Goal: Communication & Community: Answer question/provide support

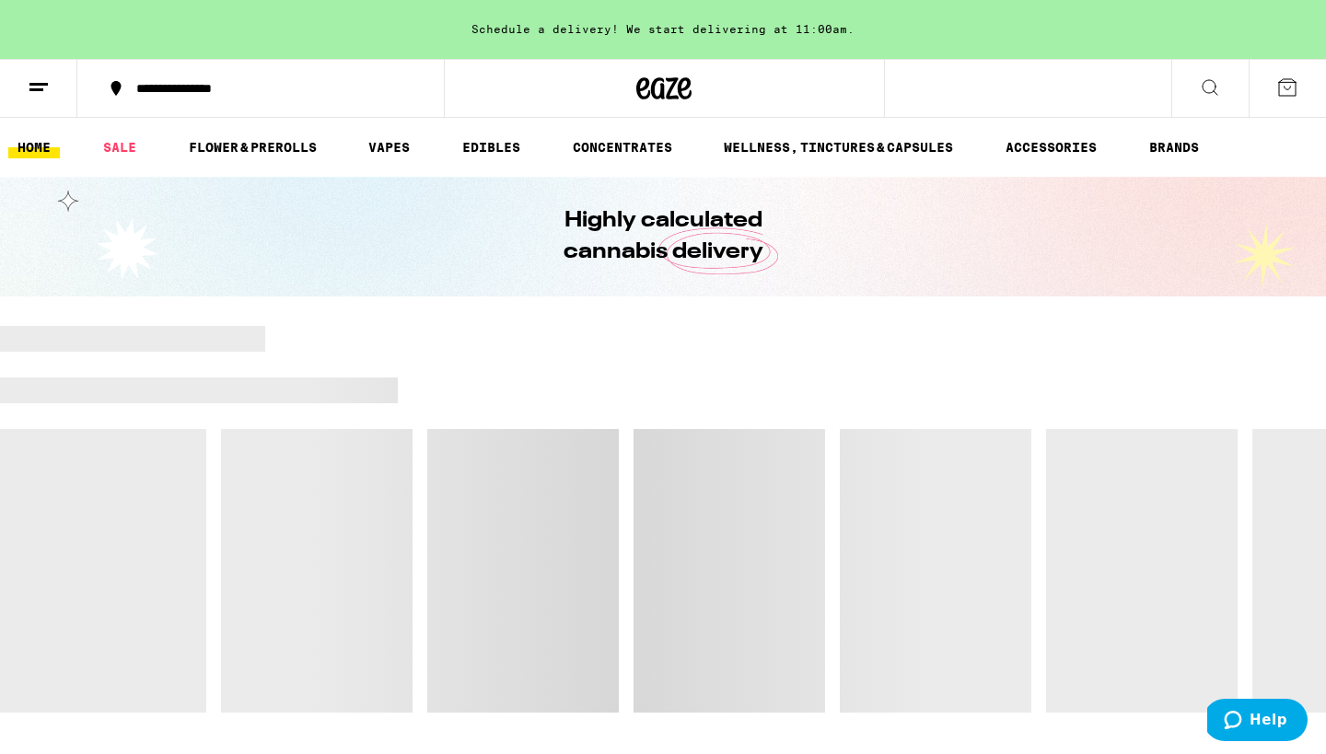
click at [1265, 719] on span "Help" at bounding box center [1269, 720] width 38 height 17
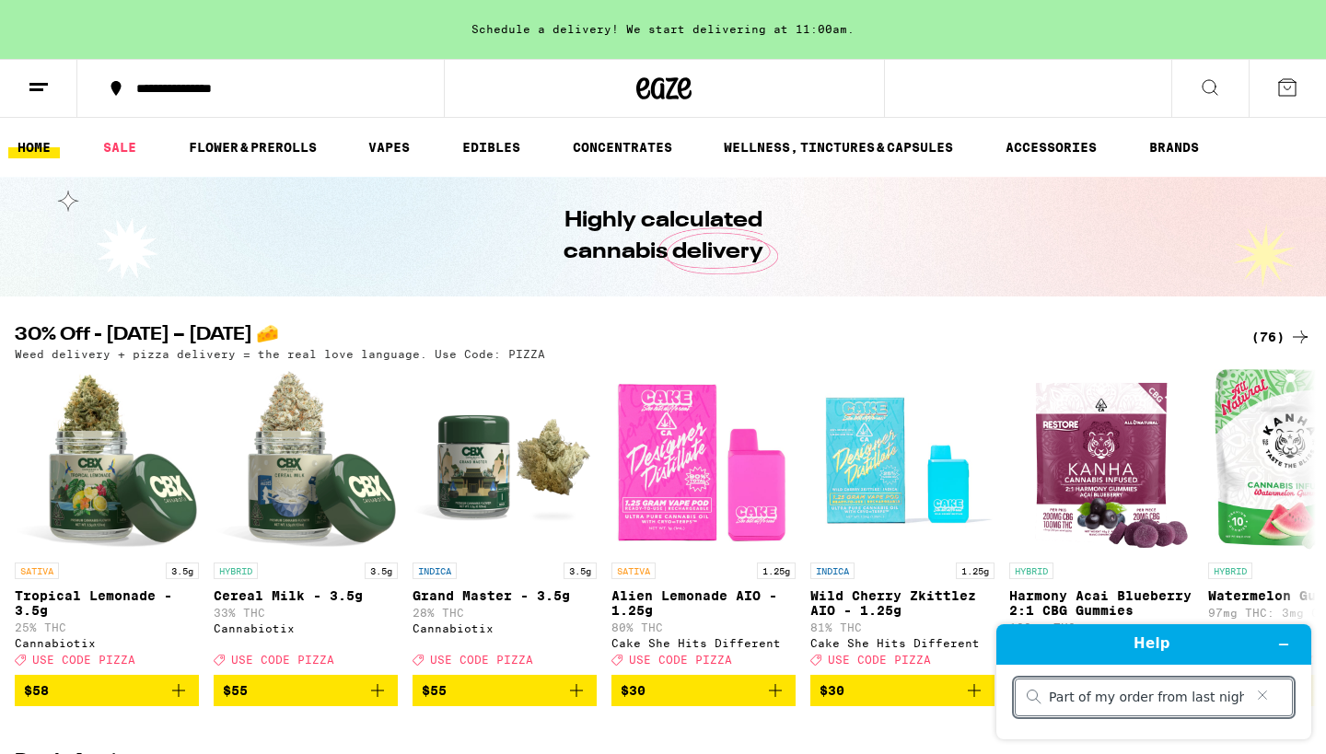
type input "Part of my order from last night was missing. Can you deliver the item tonight?"
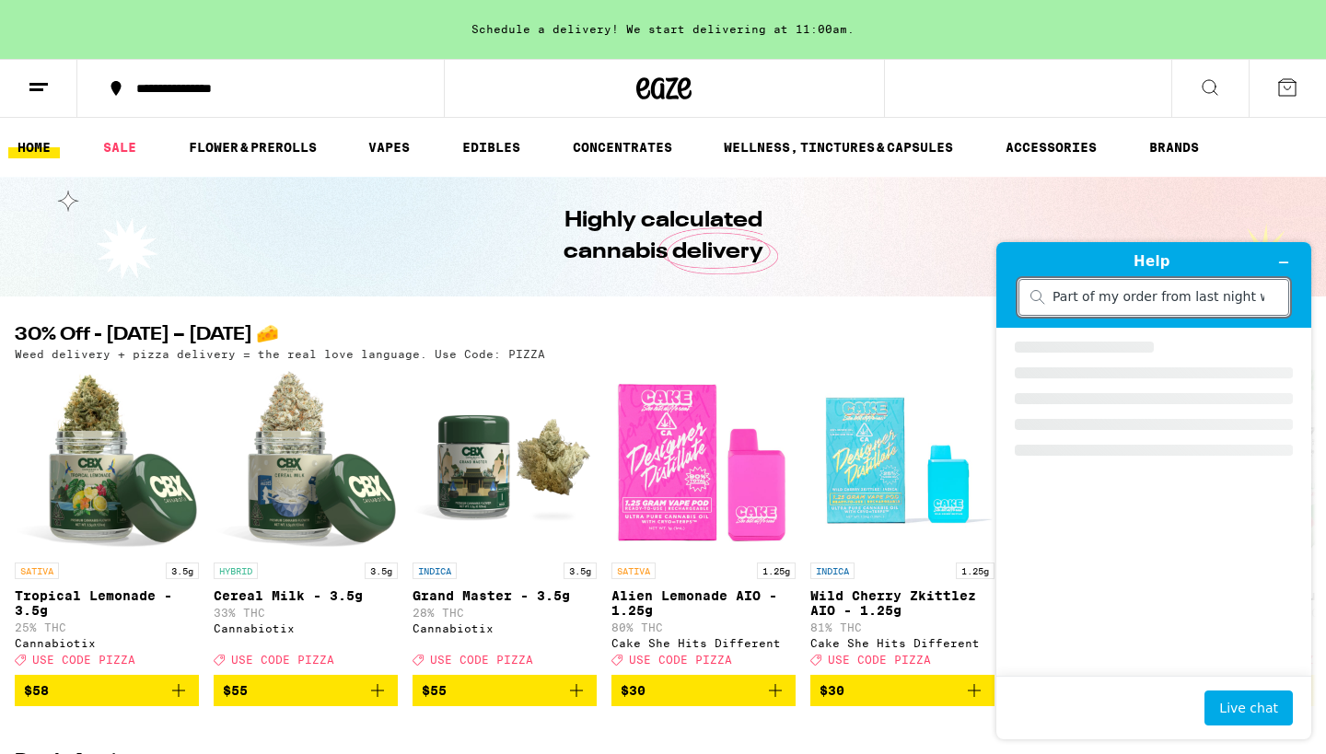
scroll to position [0, 258]
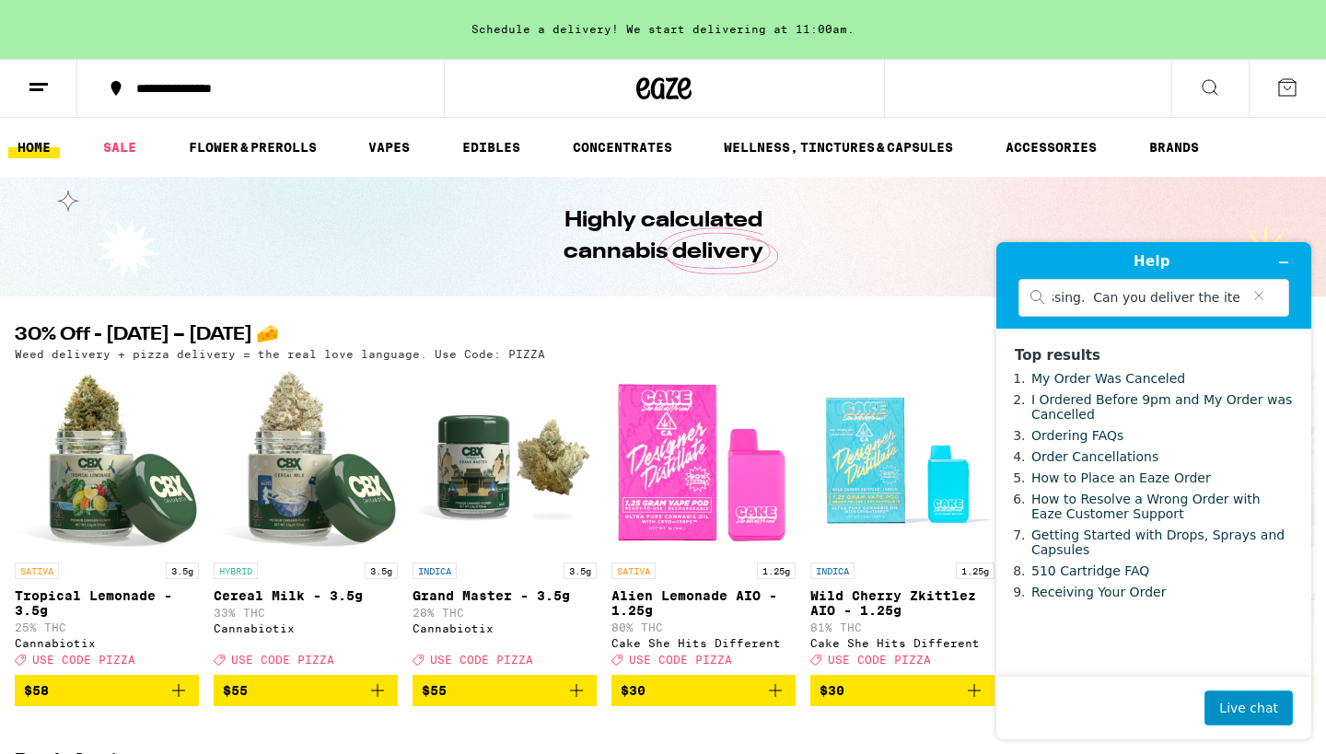
click at [1254, 705] on button "Live chat" at bounding box center [1249, 708] width 88 height 35
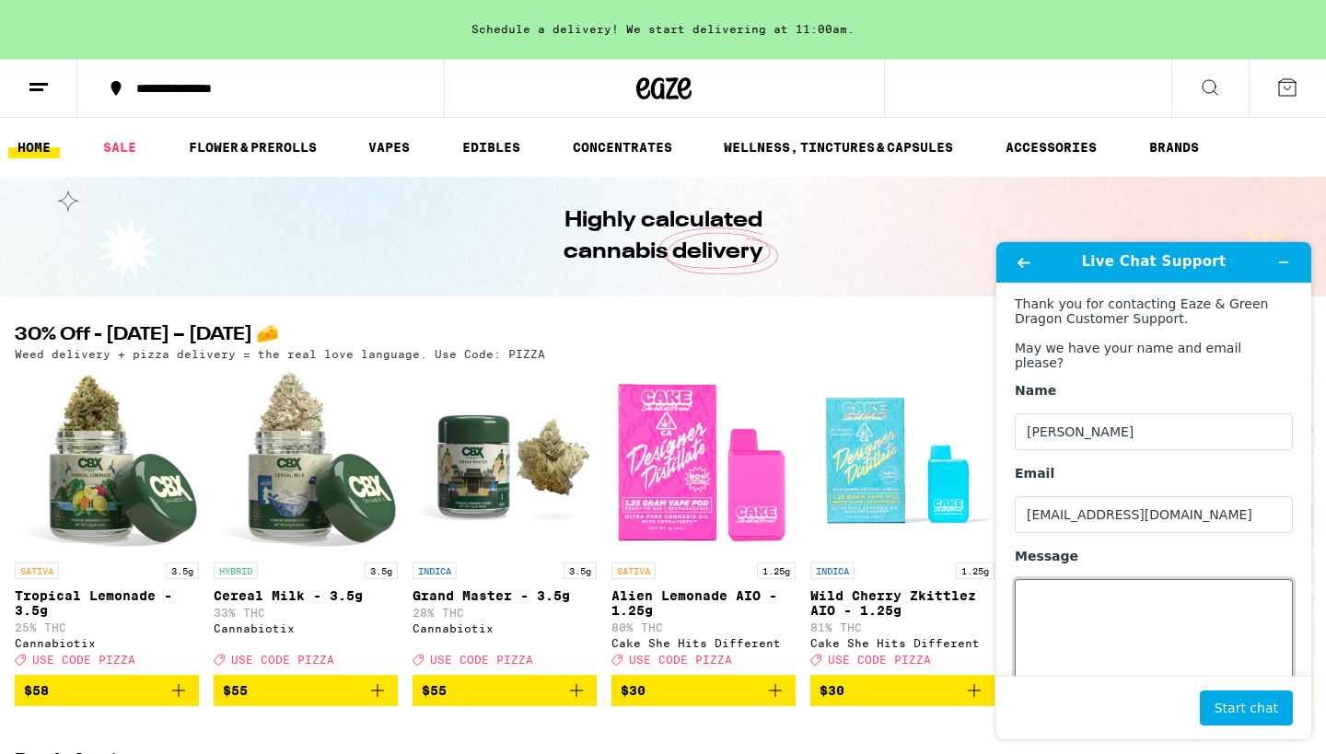
click at [1036, 579] on textarea "Message" at bounding box center [1154, 630] width 278 height 103
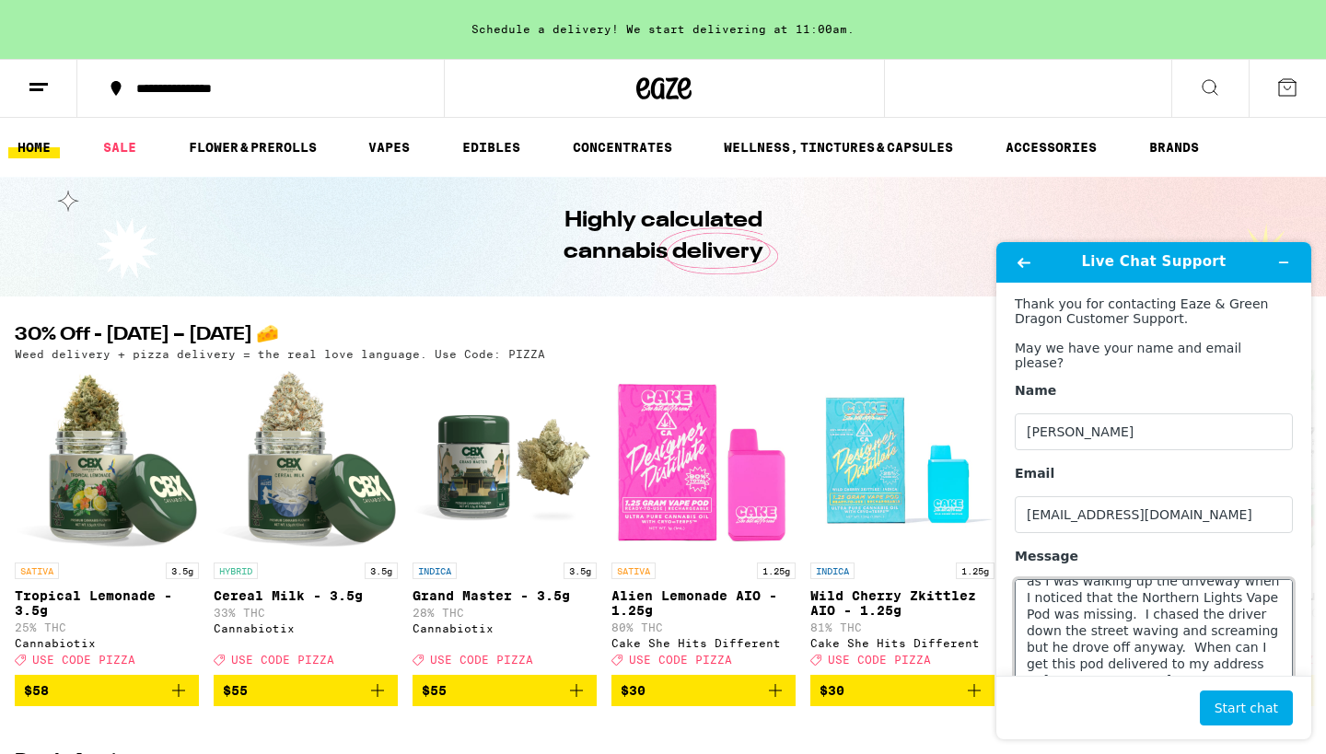
scroll to position [73, 0]
type textarea "Last night I played an order totaling $235.00 and part of that order was not de…"
click at [1241, 702] on button "Start chat" at bounding box center [1246, 708] width 93 height 35
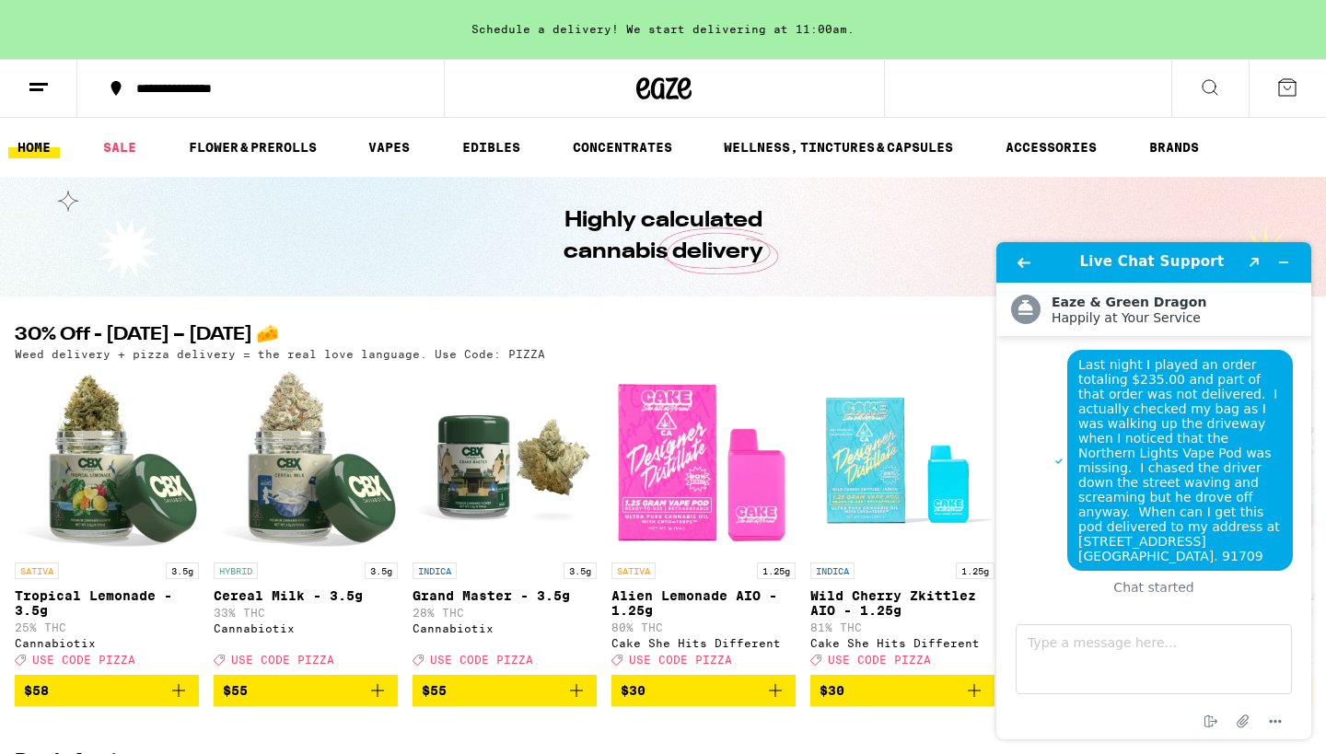
scroll to position [0, 0]
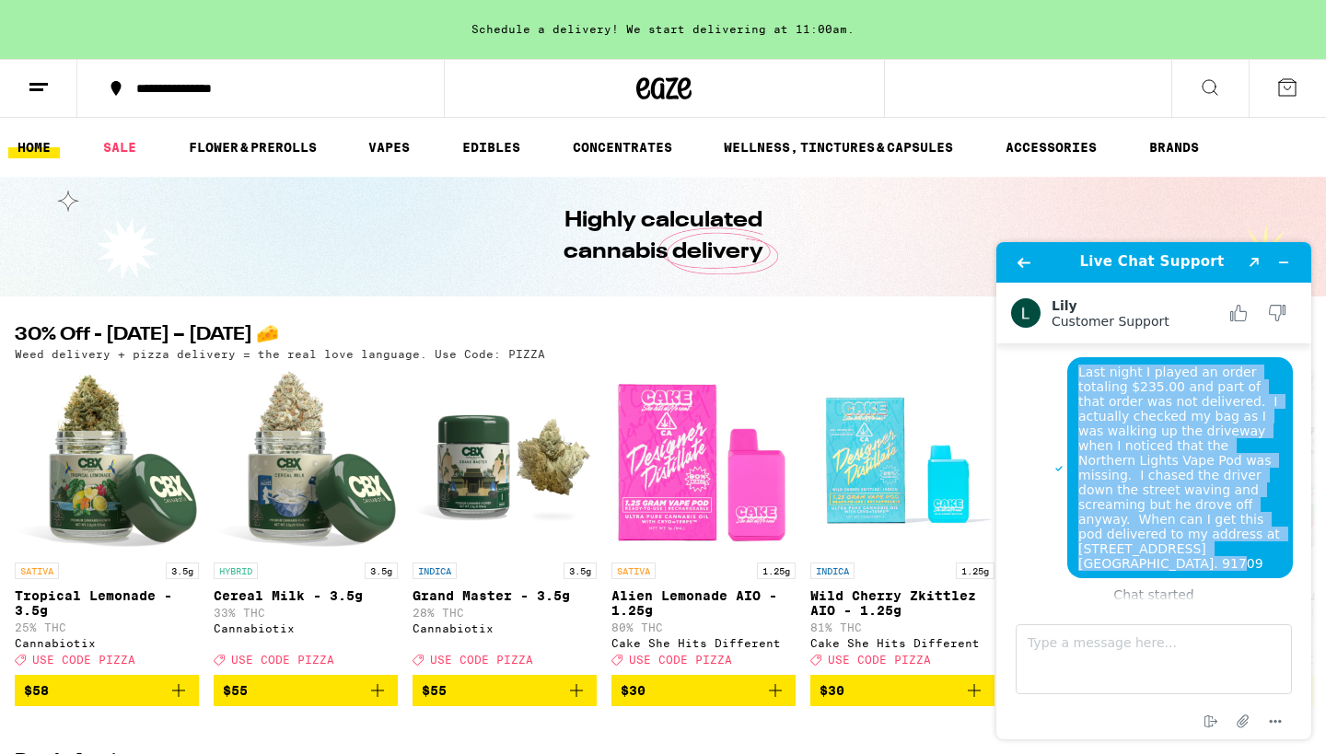
drag, startPoint x: 1066, startPoint y: 367, endPoint x: 1133, endPoint y: 543, distance: 188.8
click at [1133, 543] on div "Last night I played an order totaling $235.00 and part of that order was not de…" at bounding box center [1180, 467] width 226 height 221
copy span "Last night I played an order totaling $235.00 and part of that order was not de…"
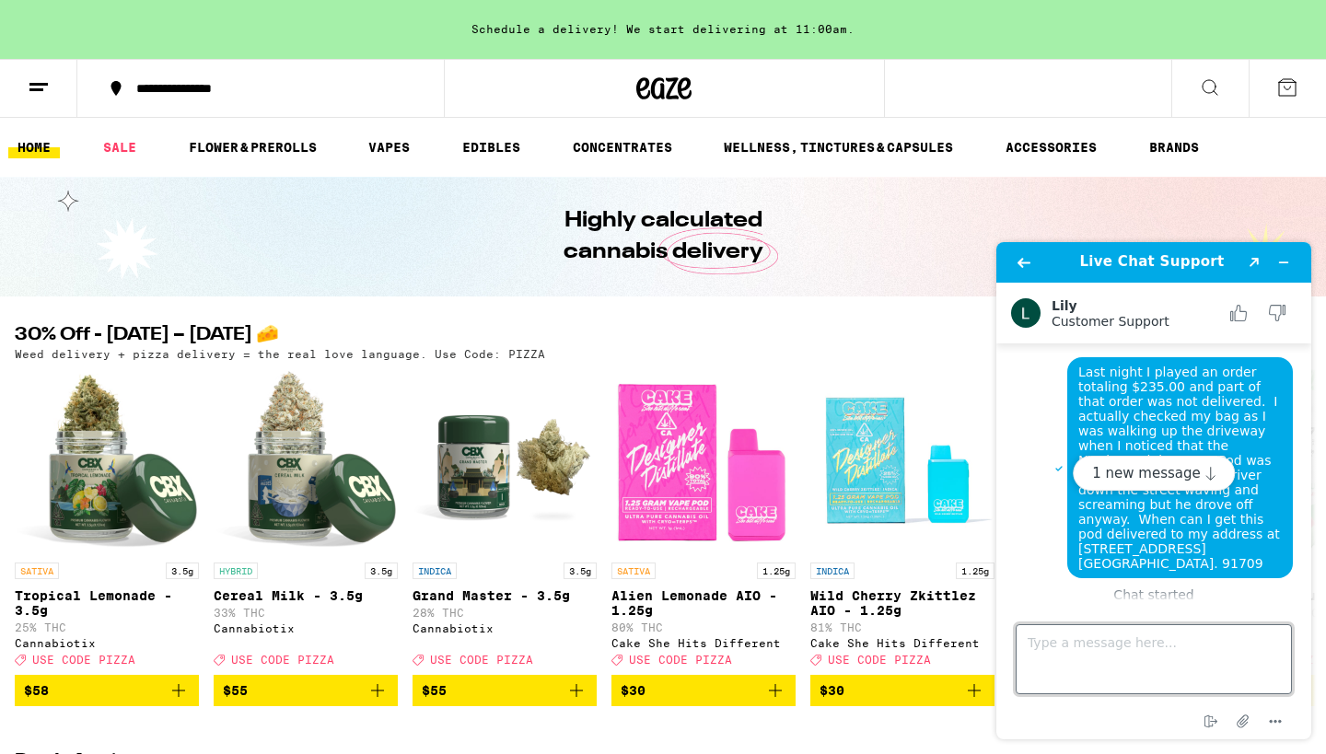
click at [1025, 635] on textarea "Type a message here..." at bounding box center [1154, 659] width 276 height 70
paste textarea "Last night I played an order totaling $235.00 and part of that order was not de…"
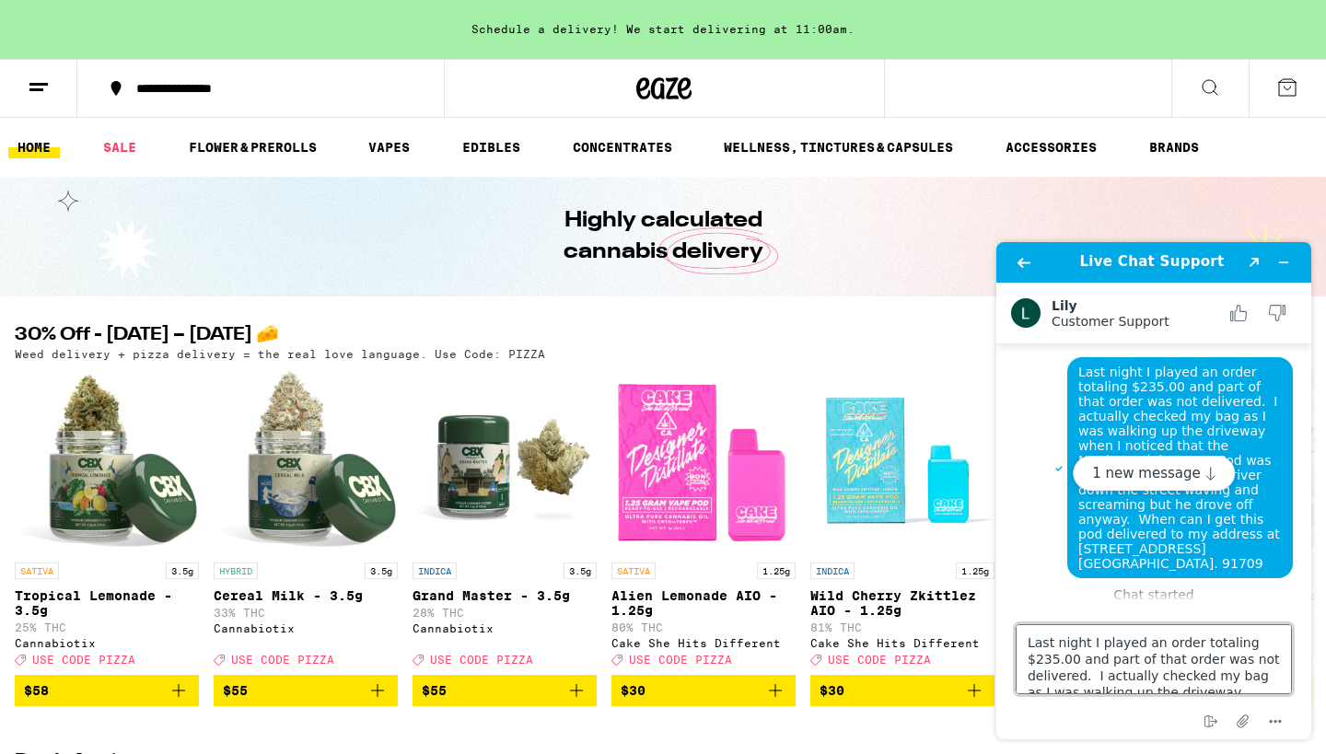
type textarea "Last night I played an order totaling $235.00 and part of that order was not de…"
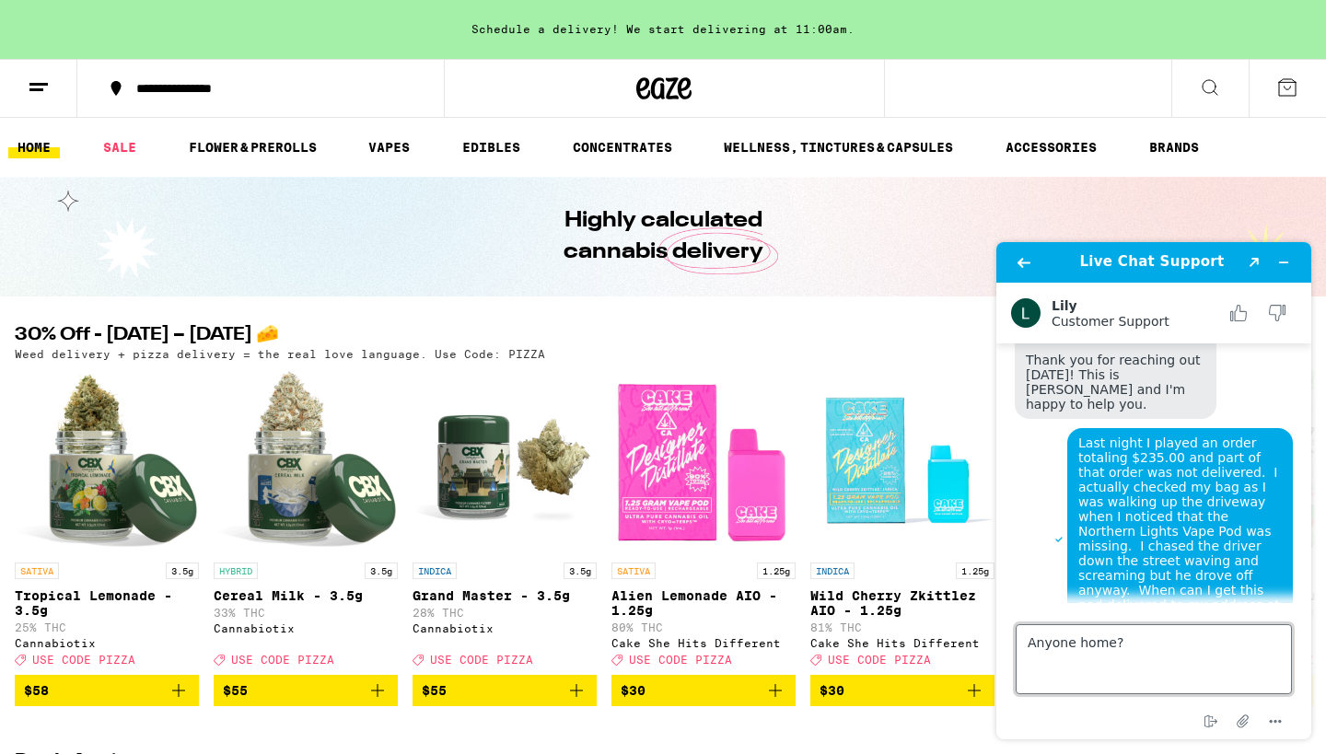
scroll to position [614, 0]
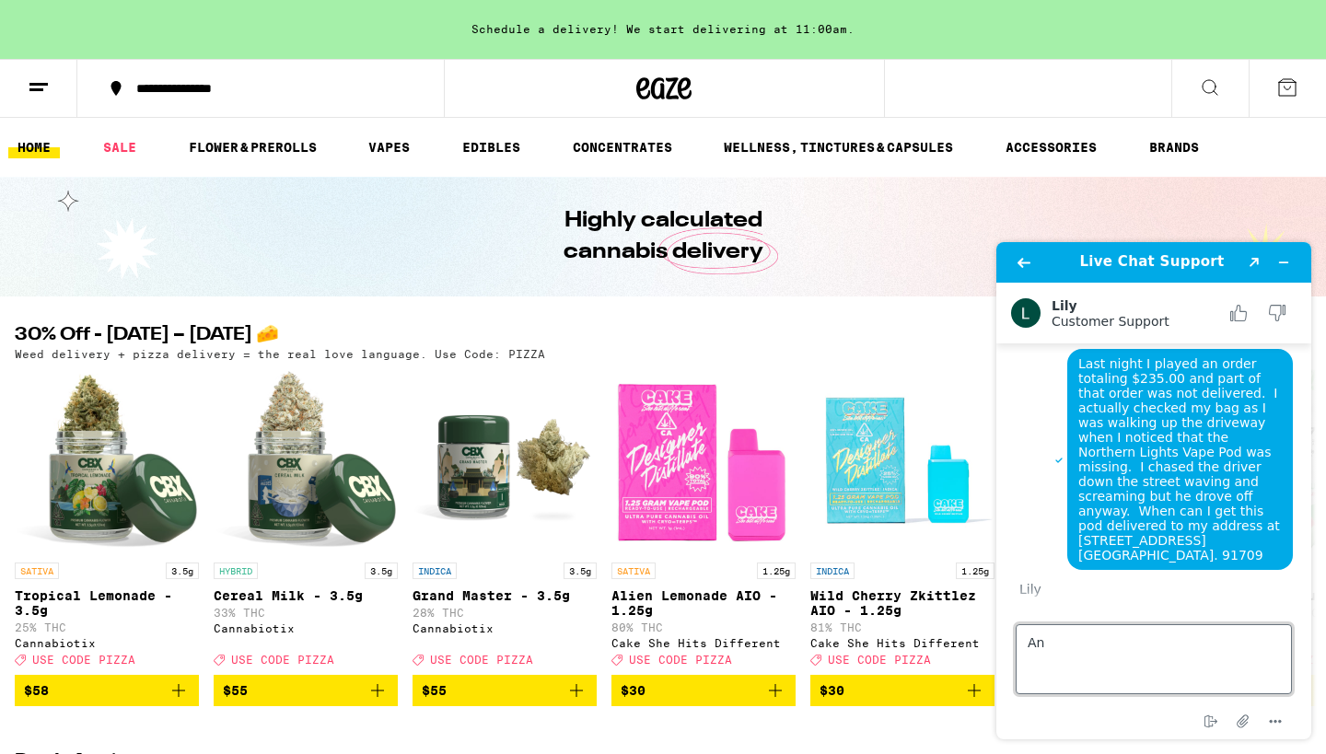
type textarea "A"
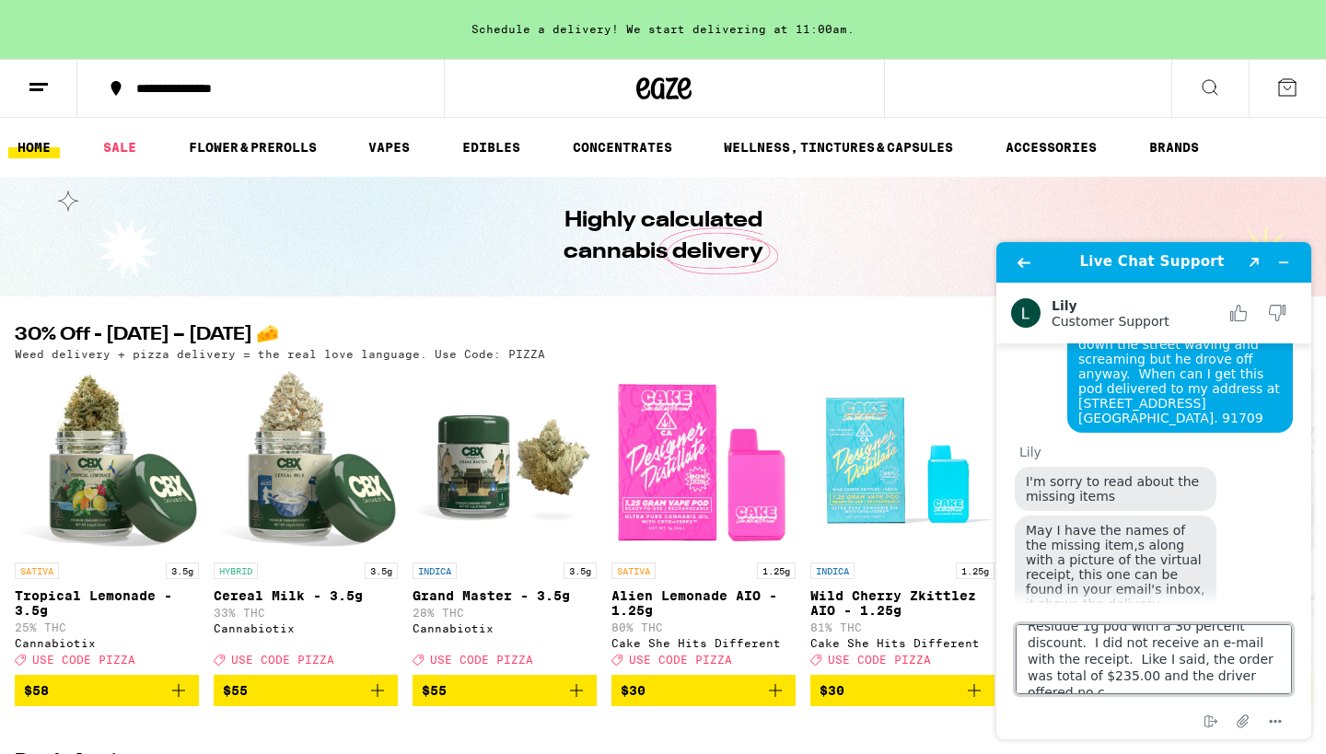
scroll to position [40, 0]
type textarea "It was one item: The Northern Lights Residue 1g pod with a 30 percent discount.…"
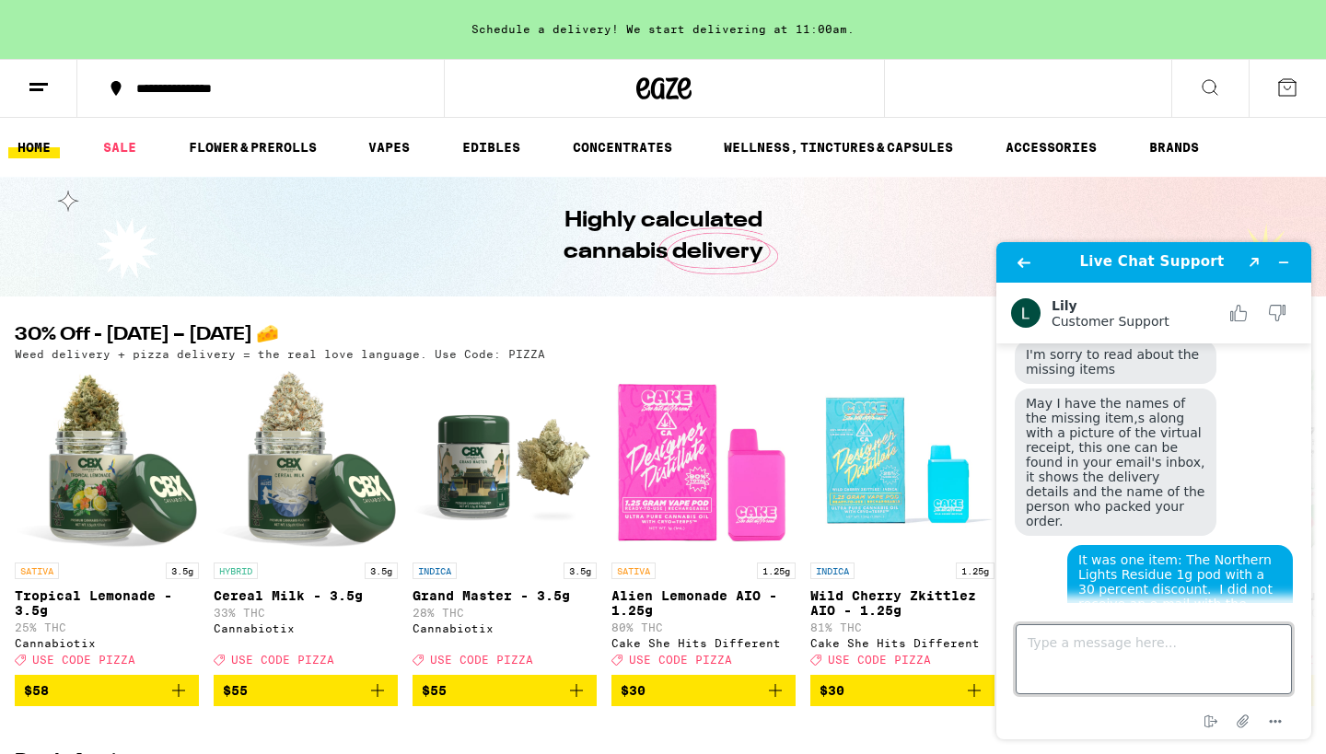
scroll to position [943, 0]
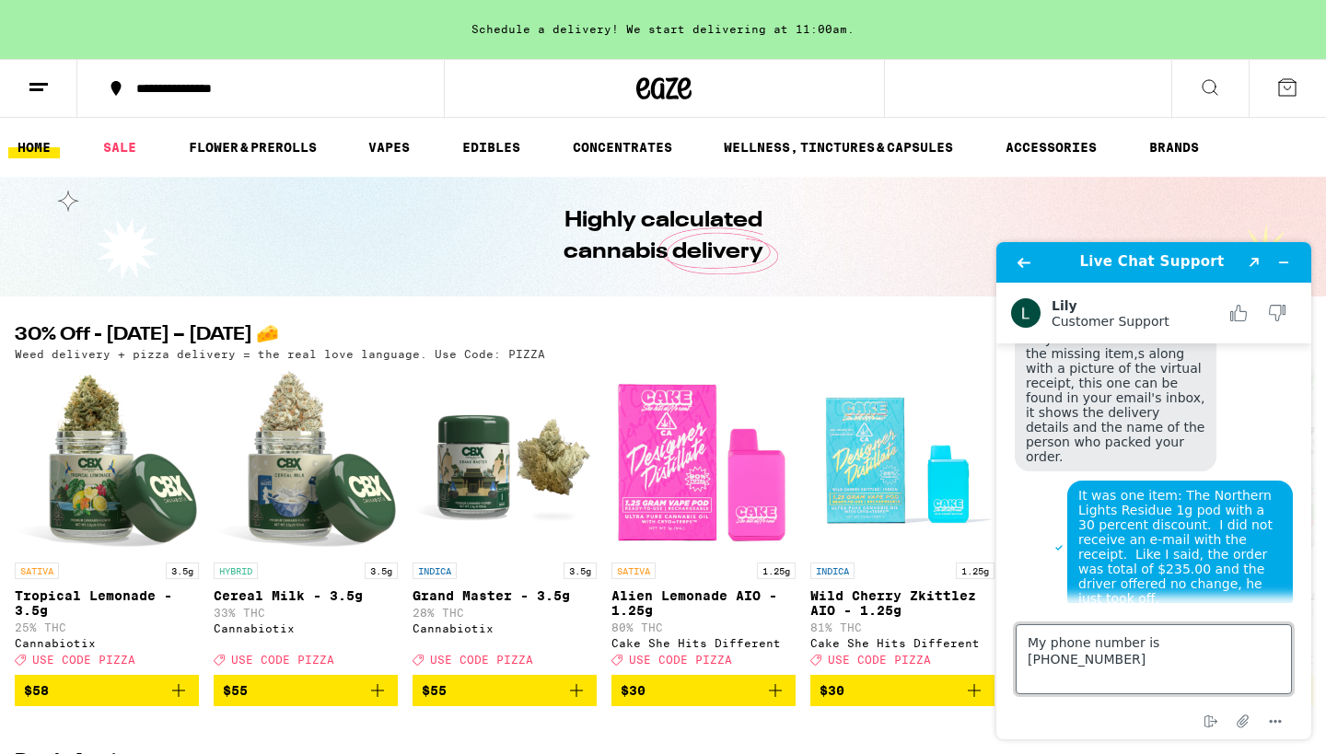
type textarea "My phone number is [PHONE_NUMBER]"
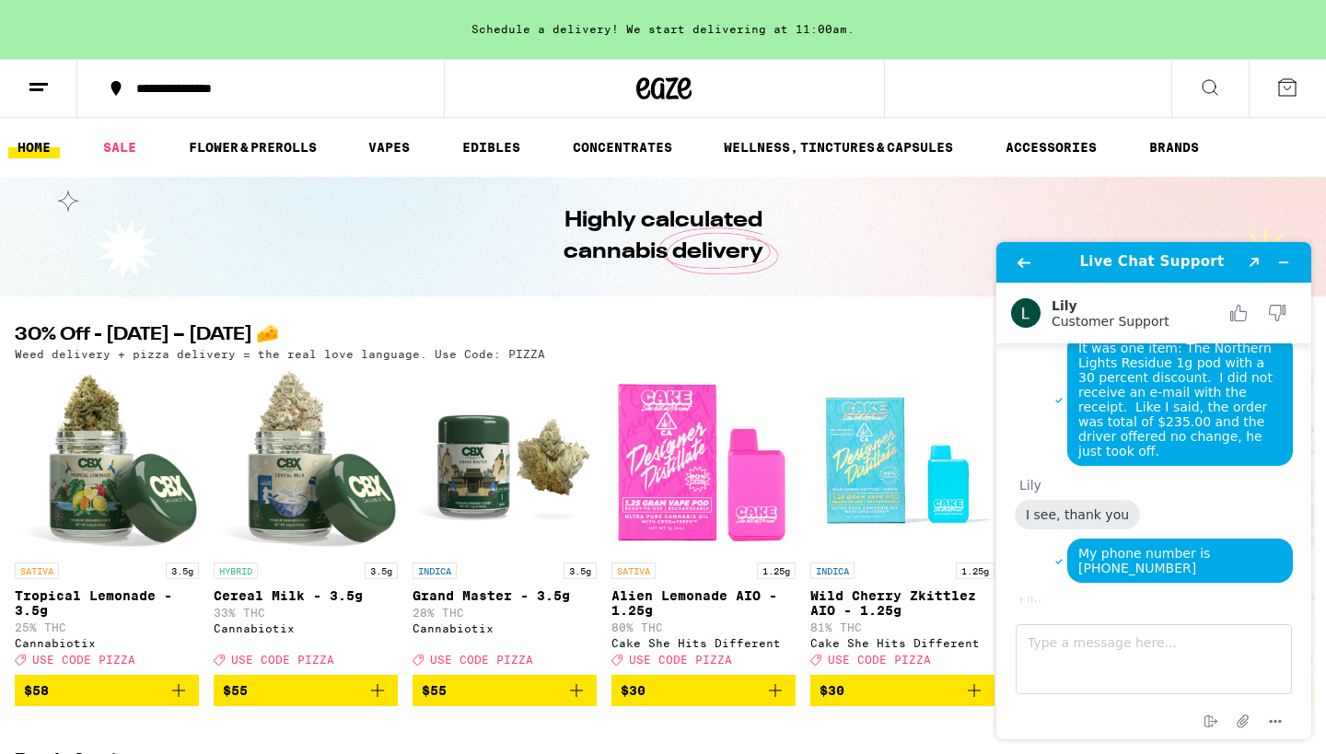
scroll to position [1139, 0]
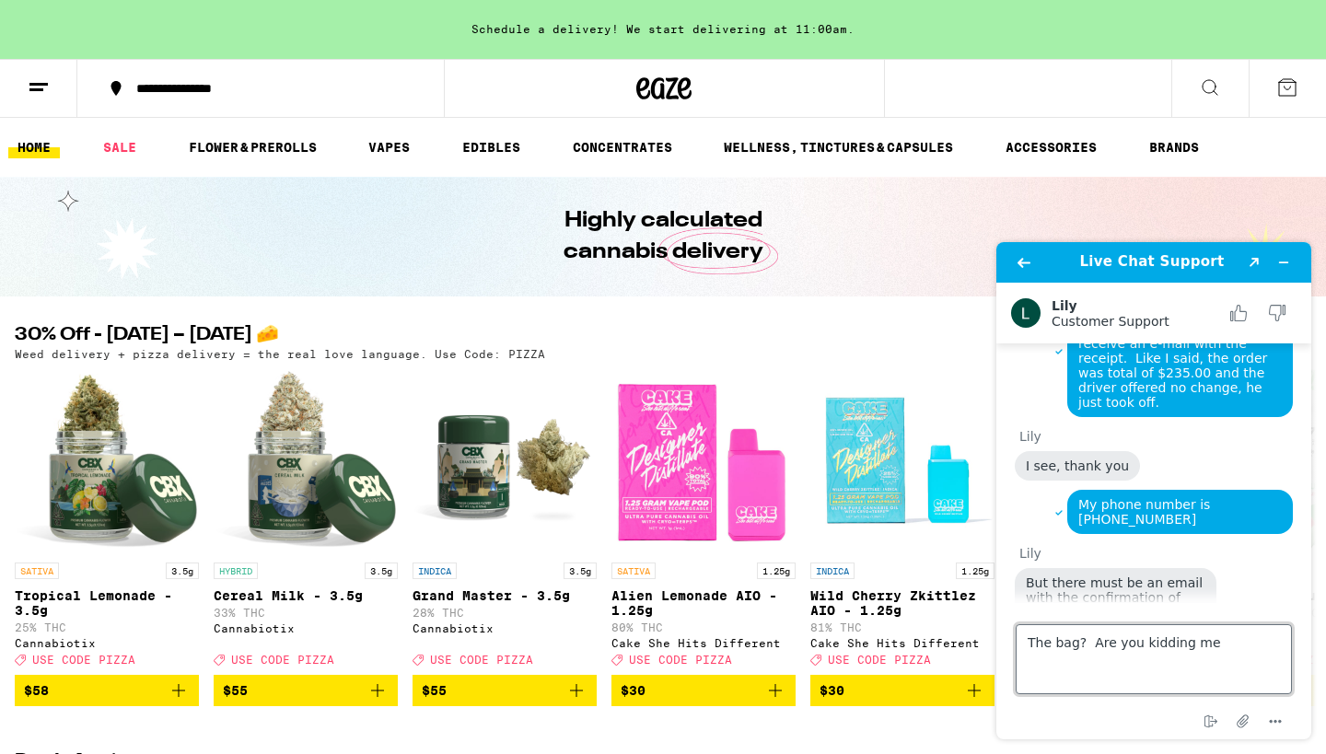
type textarea "The bag? Are you kidding me?"
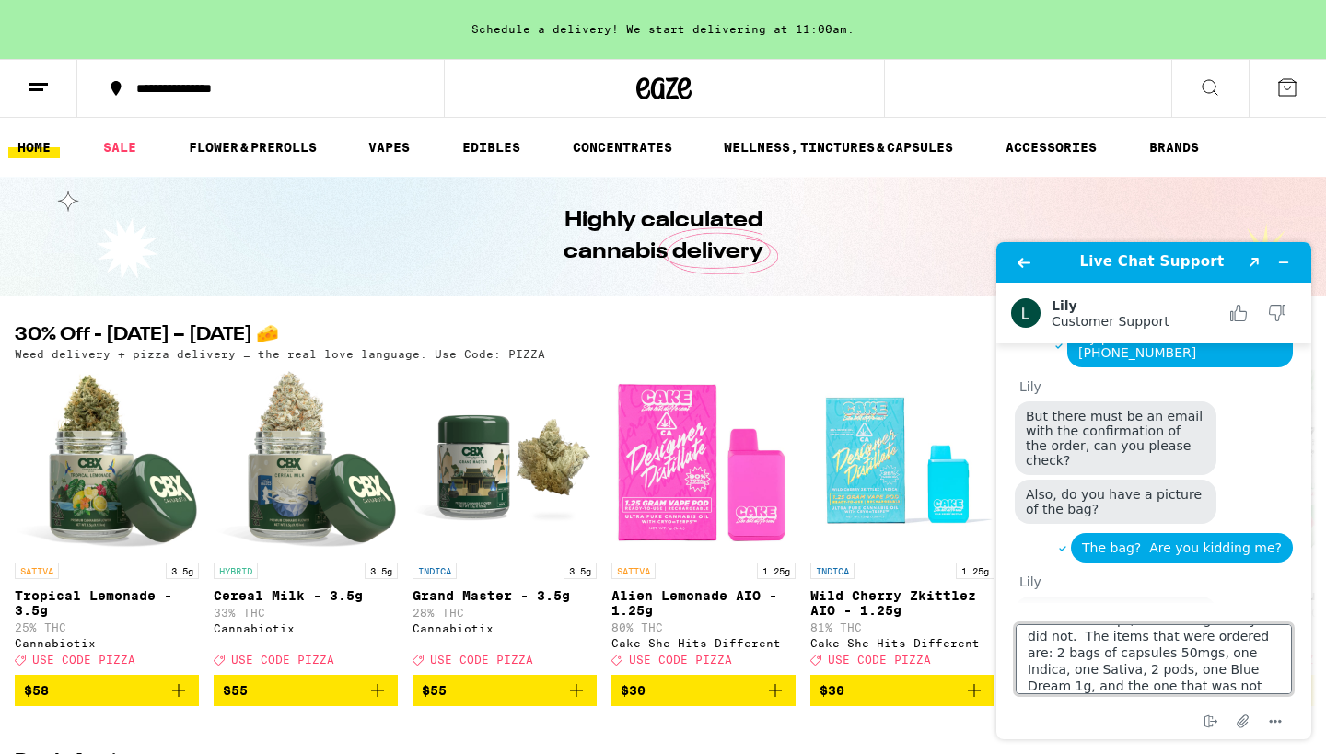
scroll to position [1340, 0]
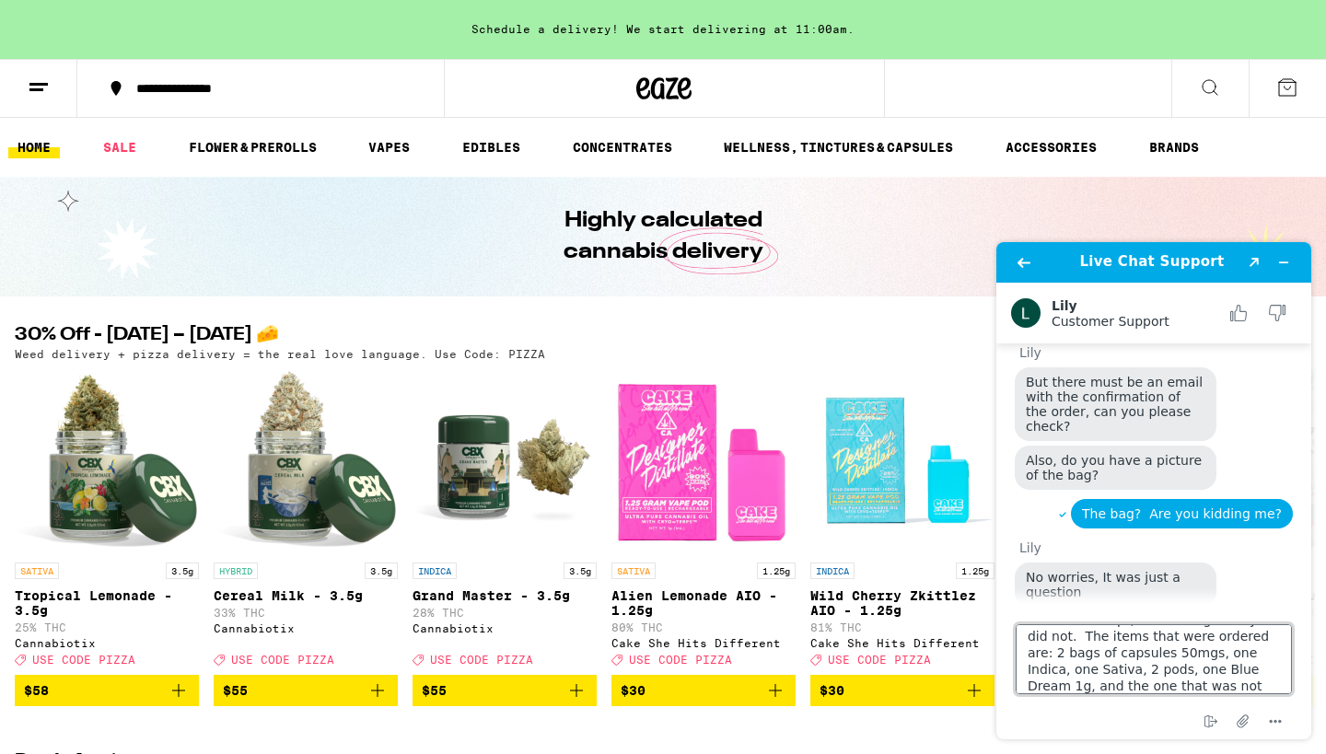
drag, startPoint x: 1145, startPoint y: 229, endPoint x: 1247, endPoint y: 678, distance: 460.0
click at [1247, 678] on textarea "I do not understand why you cannot trace the order, it was just last night. I a…" at bounding box center [1154, 659] width 276 height 70
click at [1264, 691] on textarea "I do not understand why you cannot trace the order, it was just last night. I a…" at bounding box center [1154, 659] width 276 height 70
type textarea "I do not understand why you cannot trace the order, it was just last night. I a…"
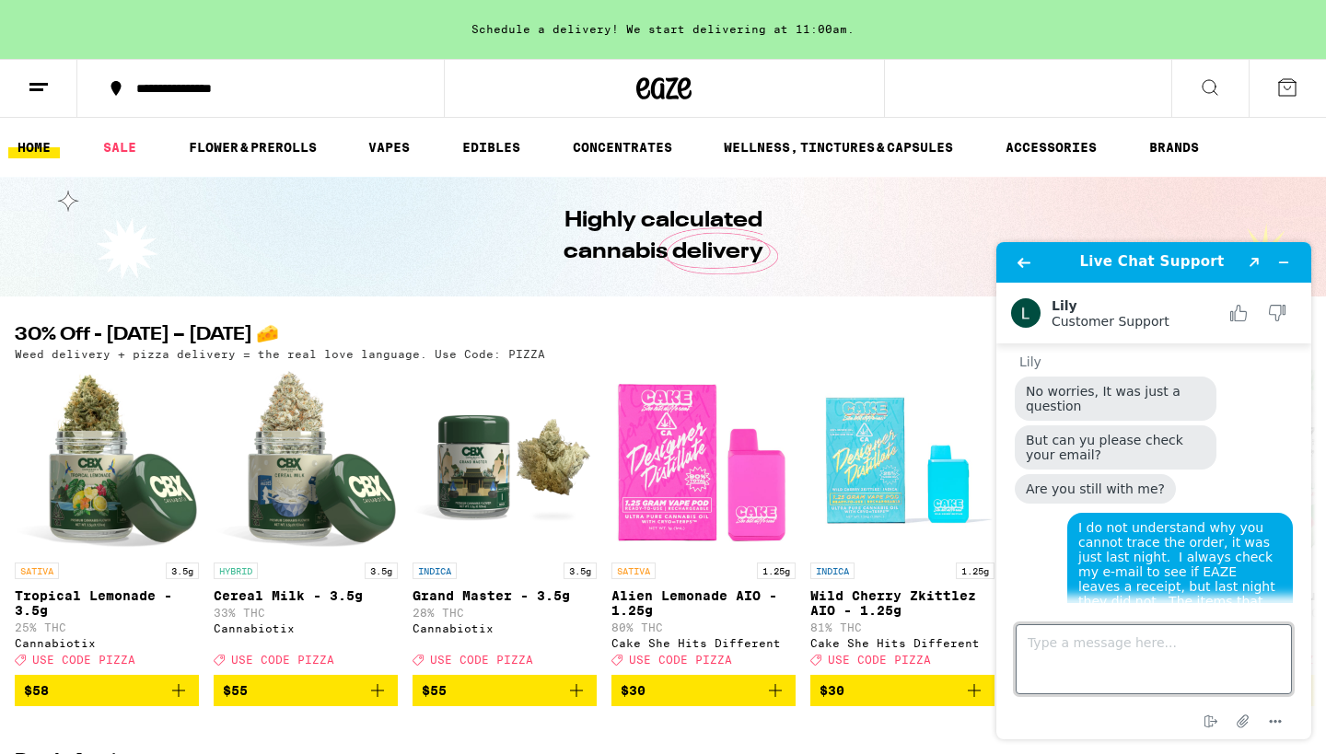
scroll to position [1620, 0]
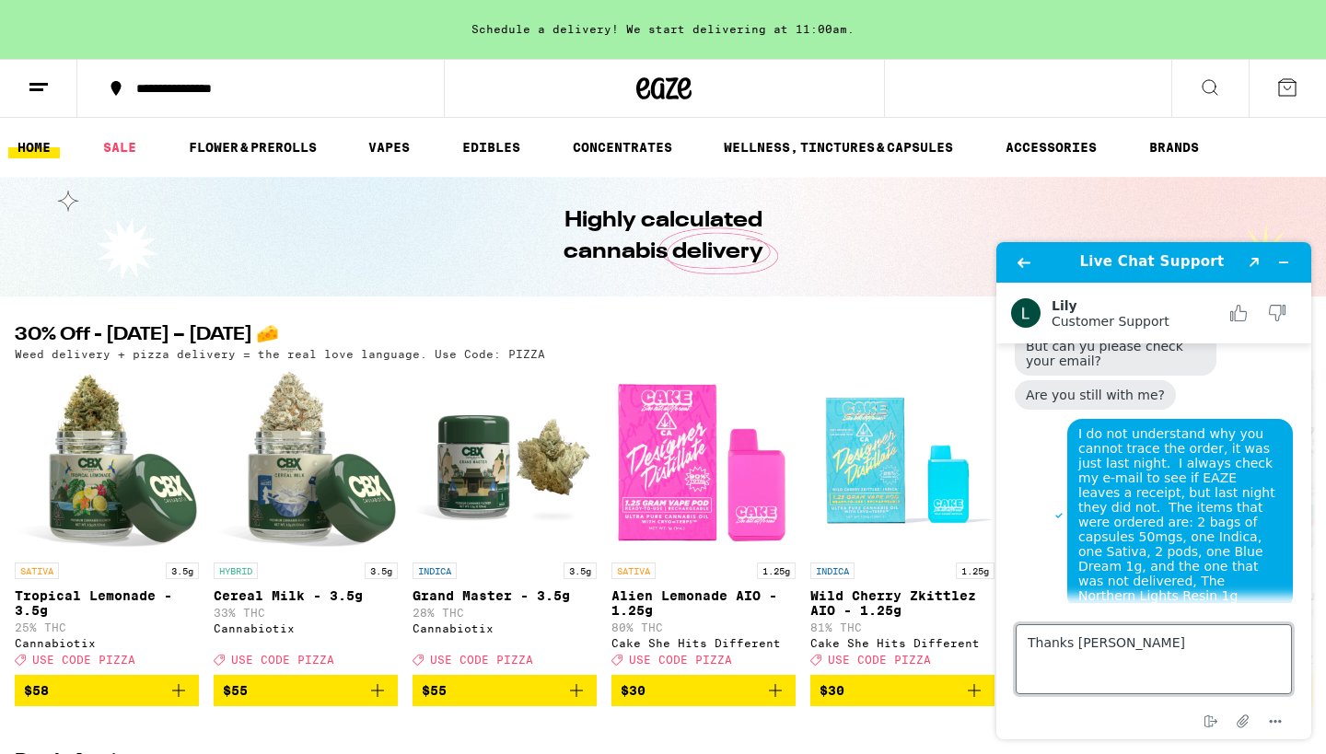
type textarea "Thanks [PERSON_NAME]."
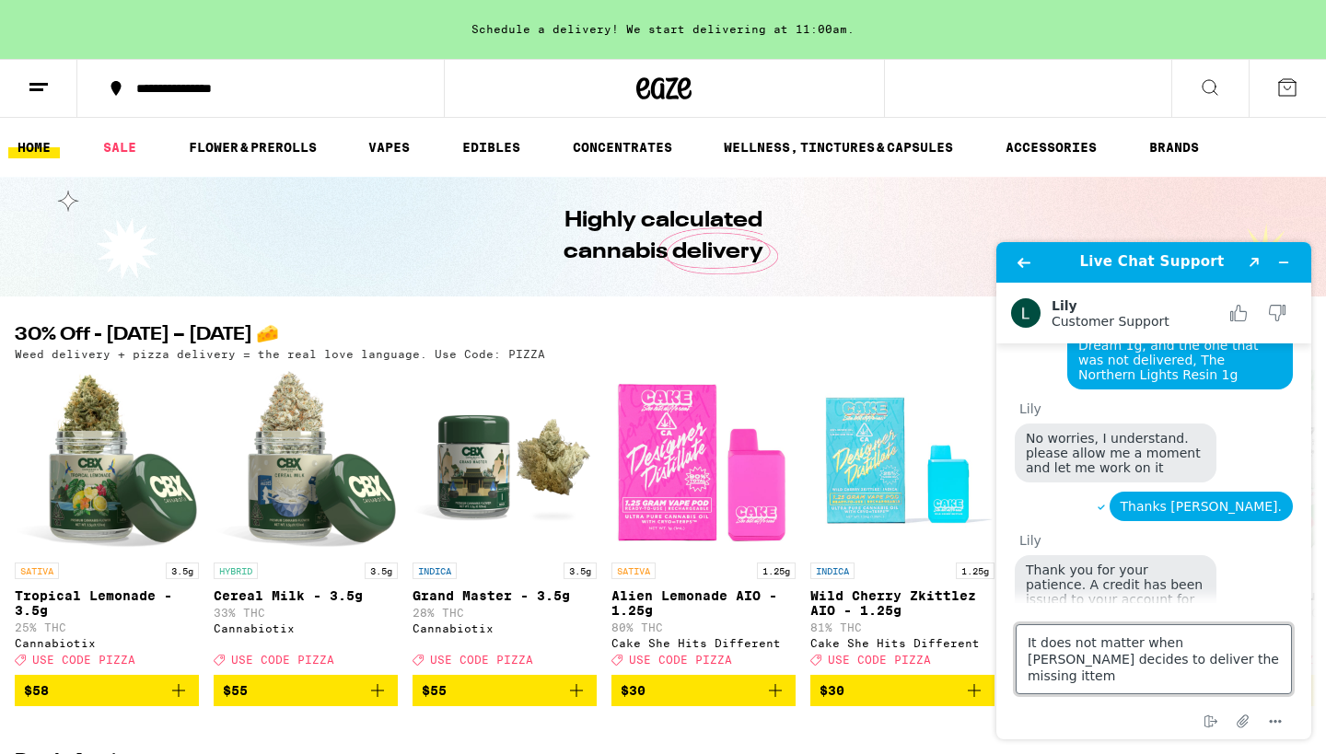
scroll to position [1905, 0]
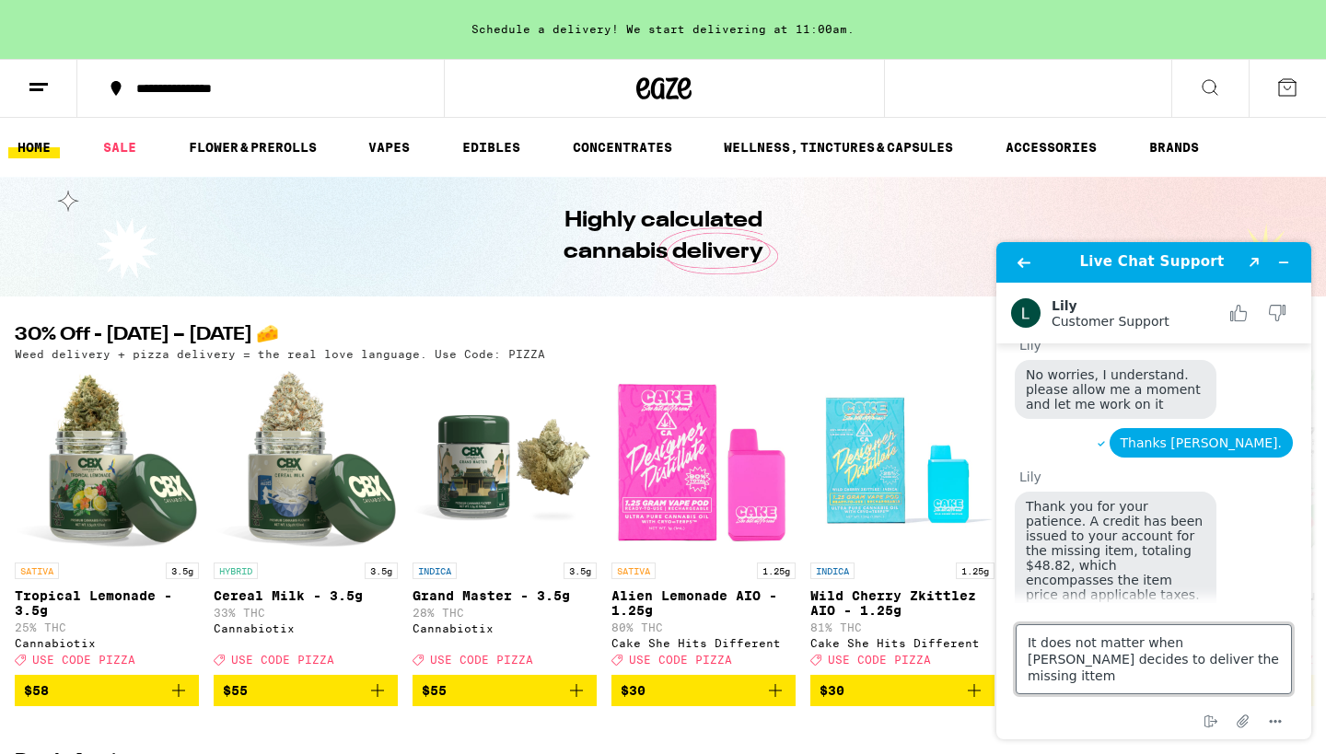
type textarea "It does not matter when [PERSON_NAME] decides to deliver the missing item"
drag, startPoint x: 1169, startPoint y: 668, endPoint x: 1025, endPoint y: 645, distance: 145.5
click at [1025, 645] on textarea "It does not matter when [PERSON_NAME] decides to deliver the missing item" at bounding box center [1154, 659] width 276 height 70
drag, startPoint x: 1025, startPoint y: 645, endPoint x: 1183, endPoint y: 661, distance: 159.3
click at [1183, 661] on textarea "It does not matter when [PERSON_NAME] decides to deliver the missing item" at bounding box center [1154, 659] width 276 height 70
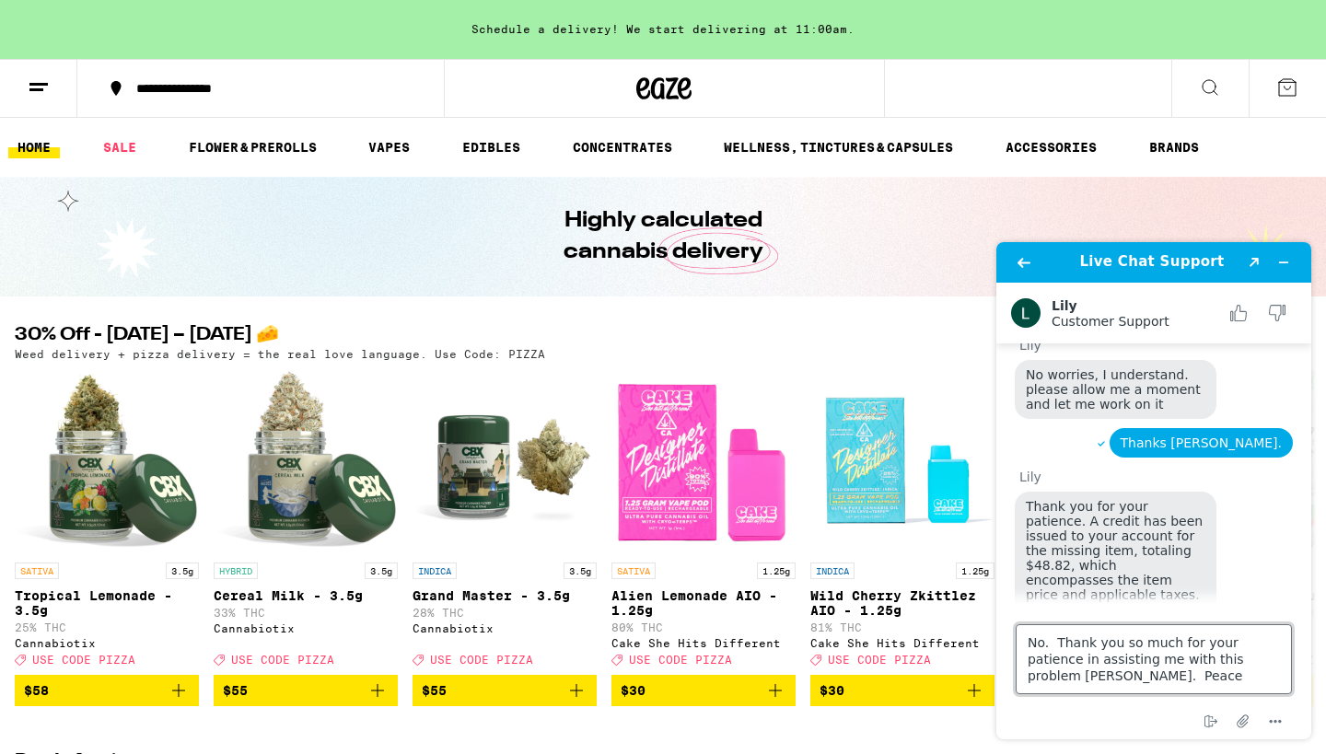
type textarea "No. Thank you so much for your patience in assisting me with this problem [PERS…"
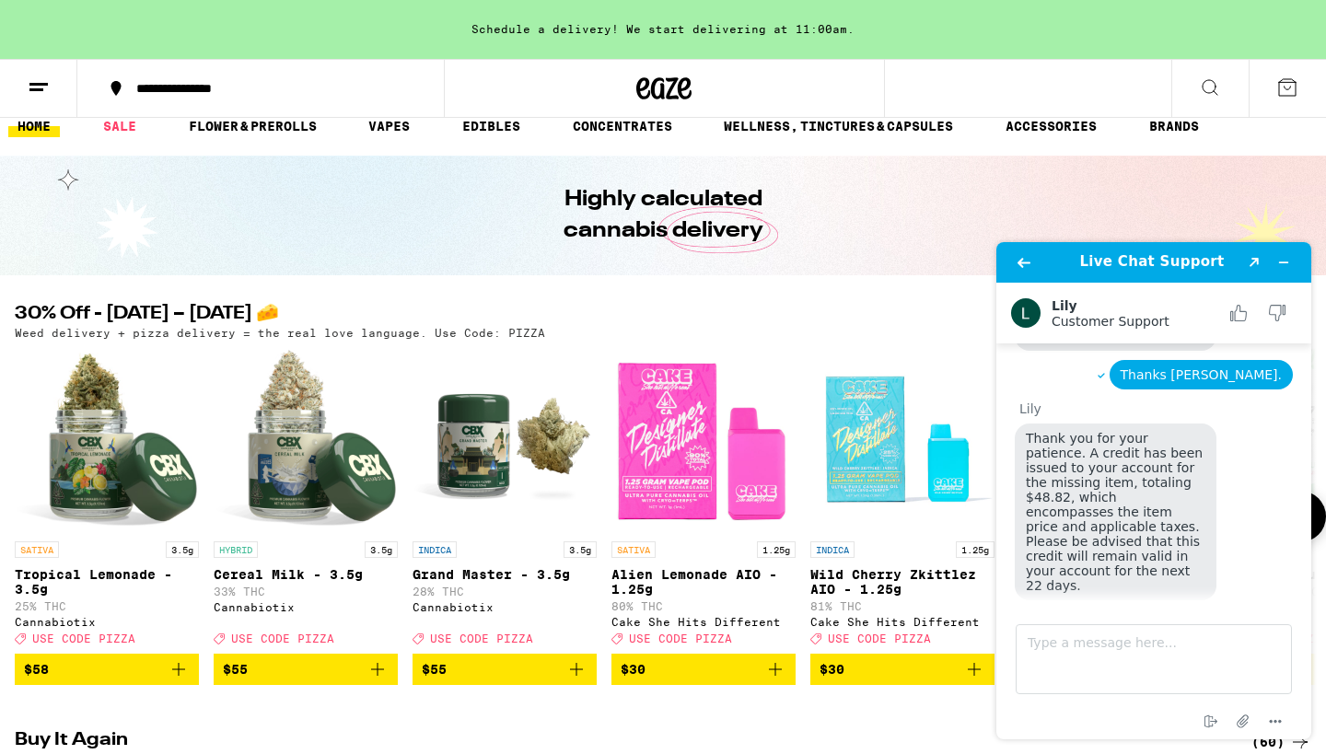
scroll to position [2155, 0]
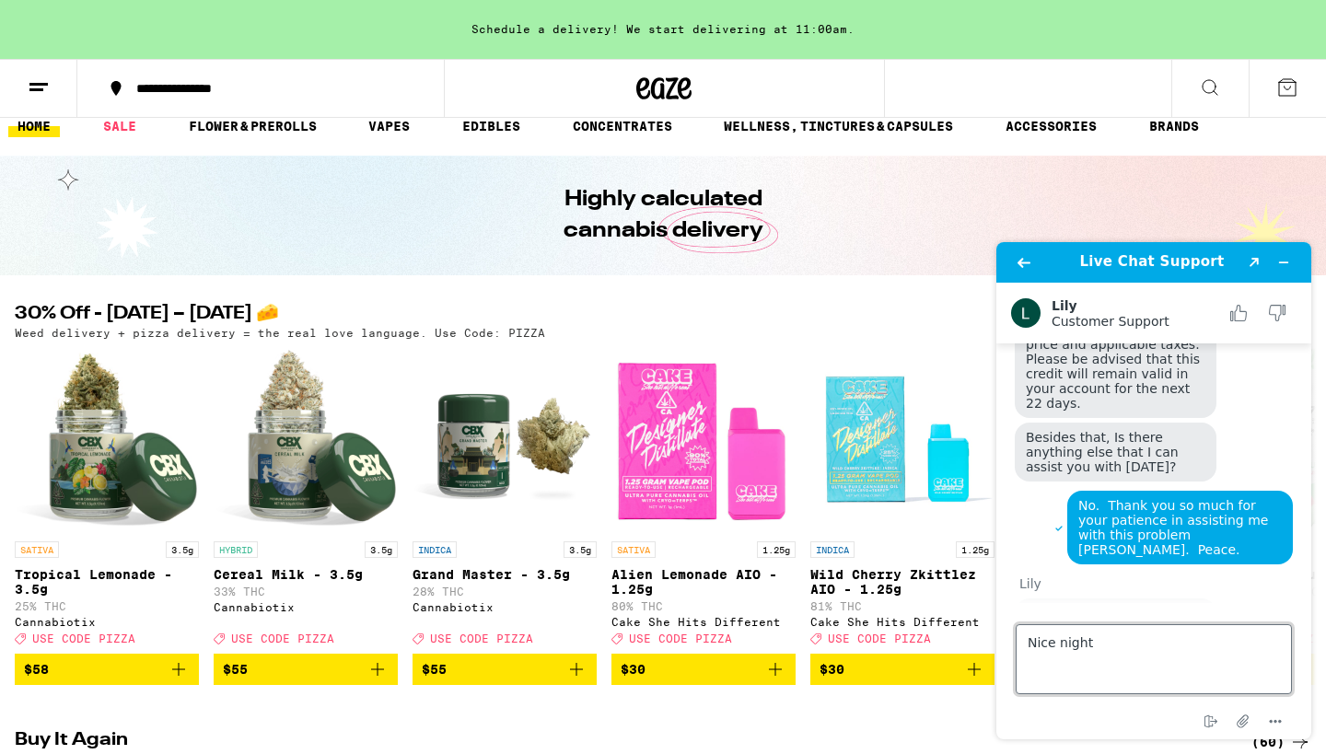
type textarea "Nice night."
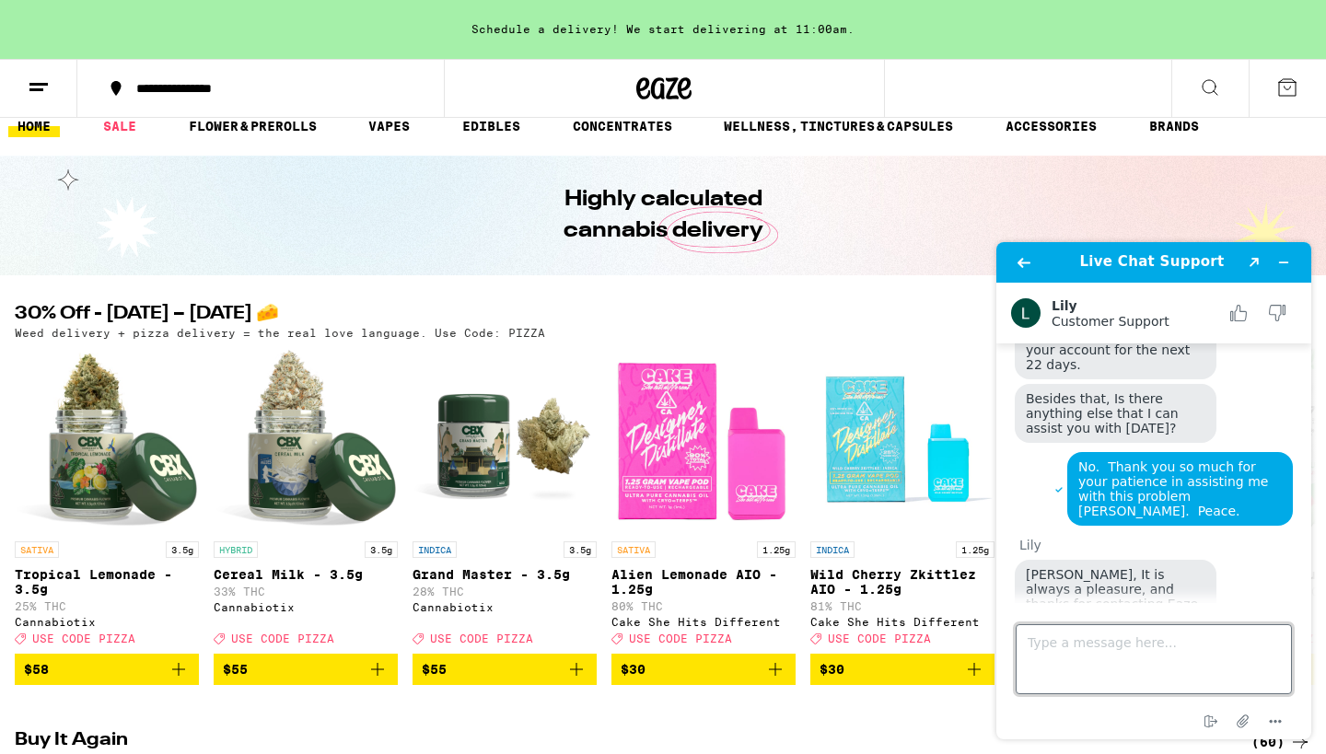
scroll to position [2194, 0]
